Goal: Transaction & Acquisition: Purchase product/service

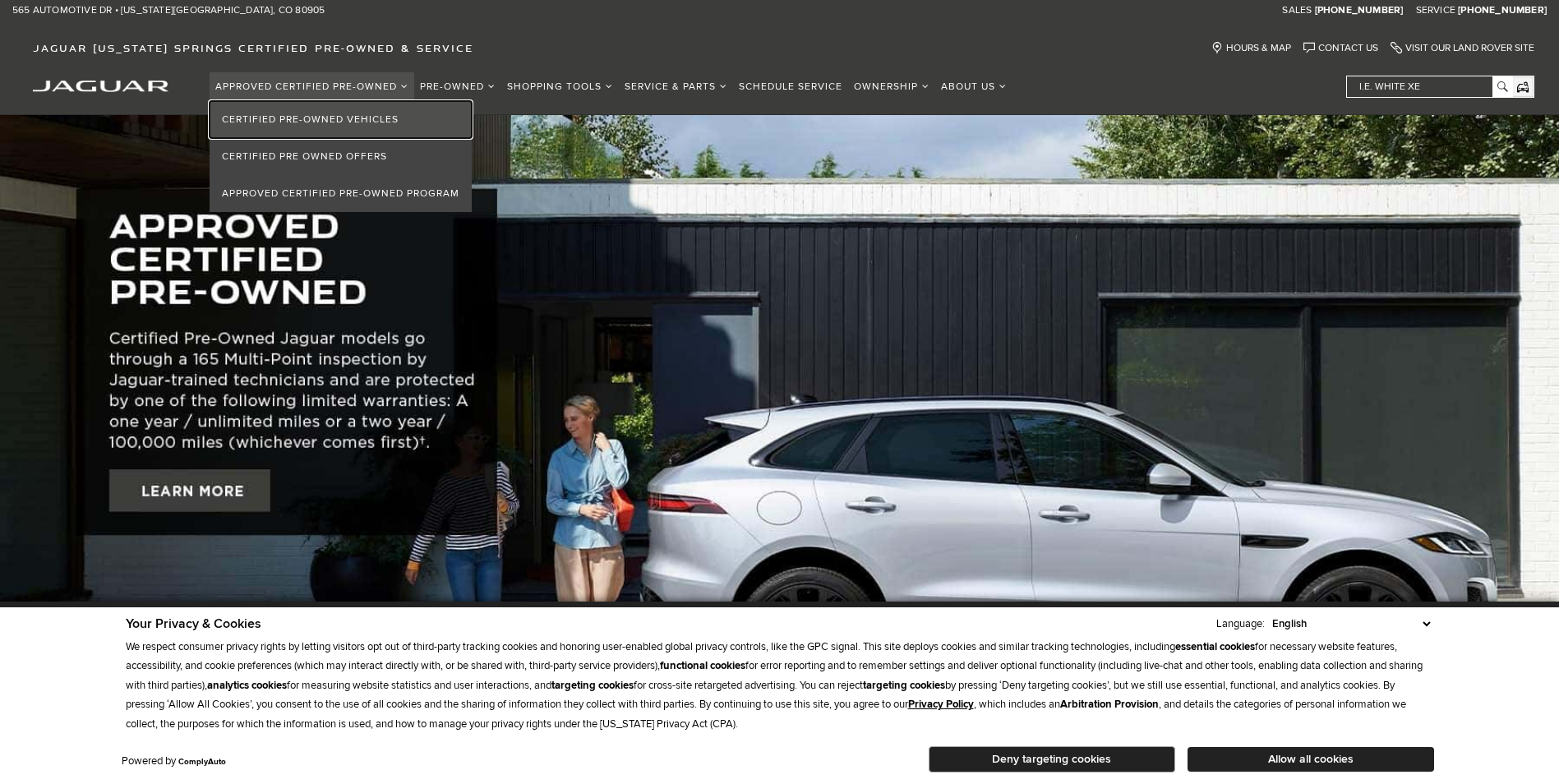
click at [334, 118] on link "Certified Pre-Owned Vehicles" at bounding box center [340, 120] width 262 height 37
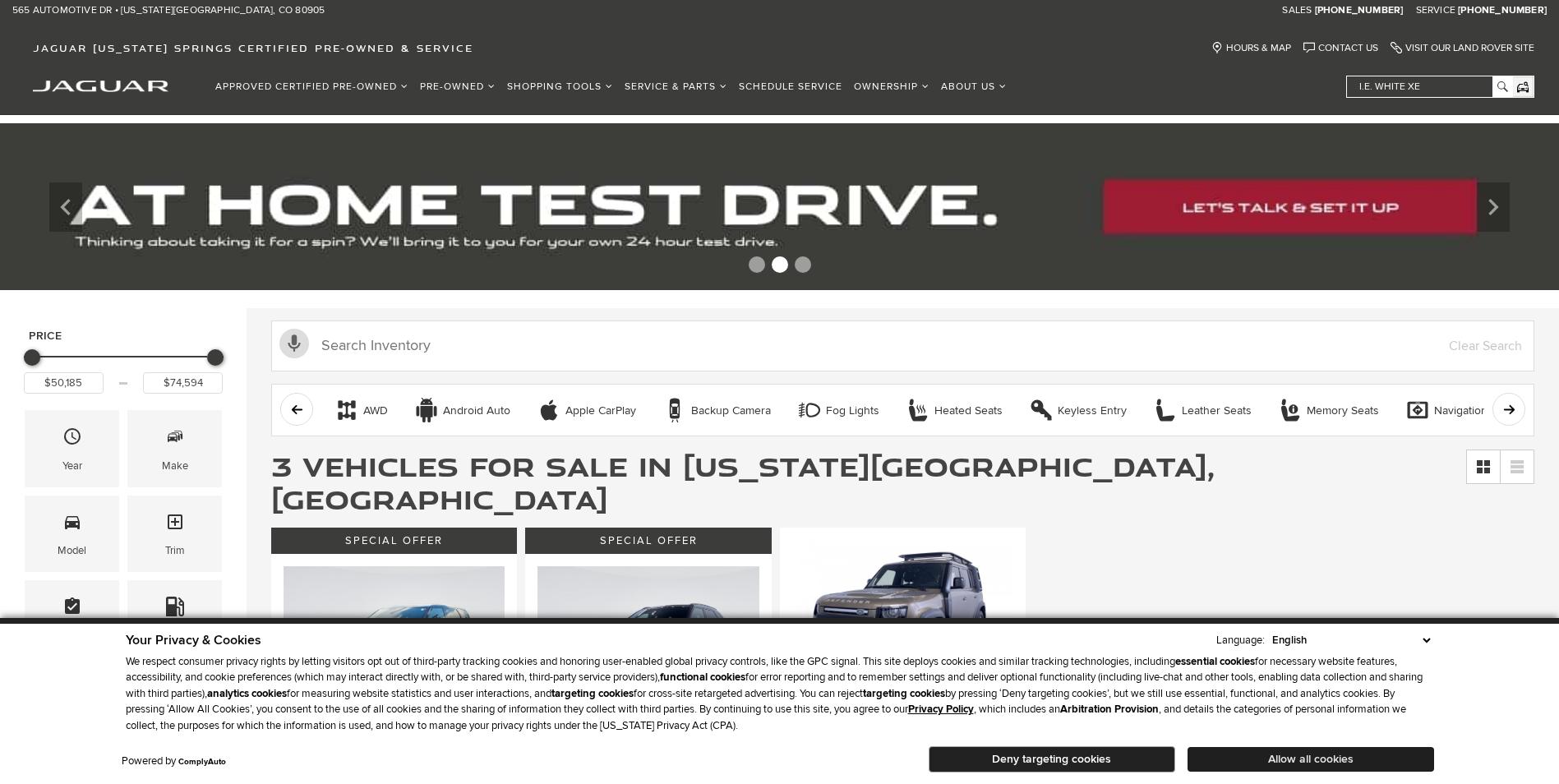
click at [1332, 761] on button "Allow all cookies" at bounding box center [1310, 759] width 247 height 25
